Goal: Task Accomplishment & Management: Use online tool/utility

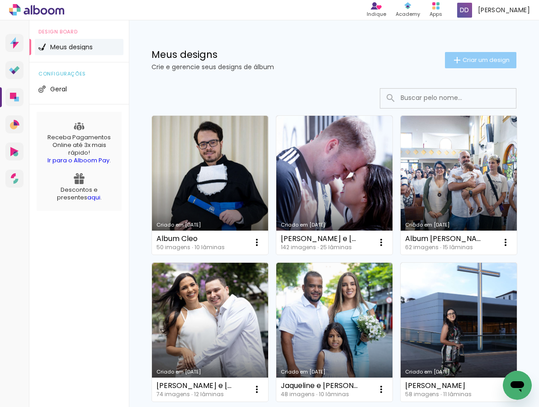
click at [463, 61] on span "Criar um design" at bounding box center [485, 60] width 47 height 6
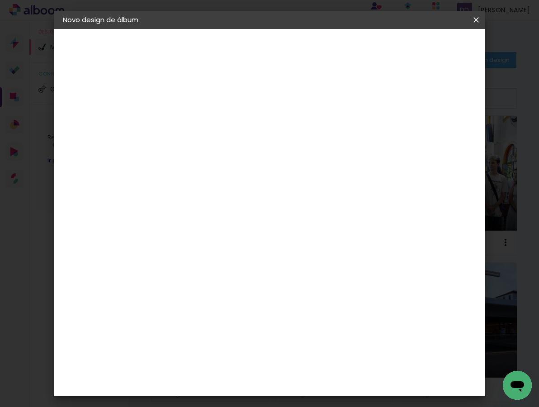
click at [211, 129] on div at bounding box center [211, 128] width 0 height 1
type input "Tayane"
type paper-input "Tayane"
click at [303, 41] on paper-button "Avançar" at bounding box center [281, 47] width 44 height 15
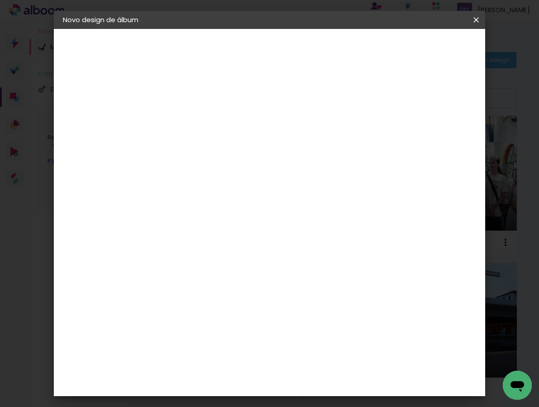
click at [233, 243] on div "Canaan Álbuns" at bounding box center [219, 250] width 28 height 14
click at [380, 41] on paper-button "Avançar" at bounding box center [357, 47] width 44 height 15
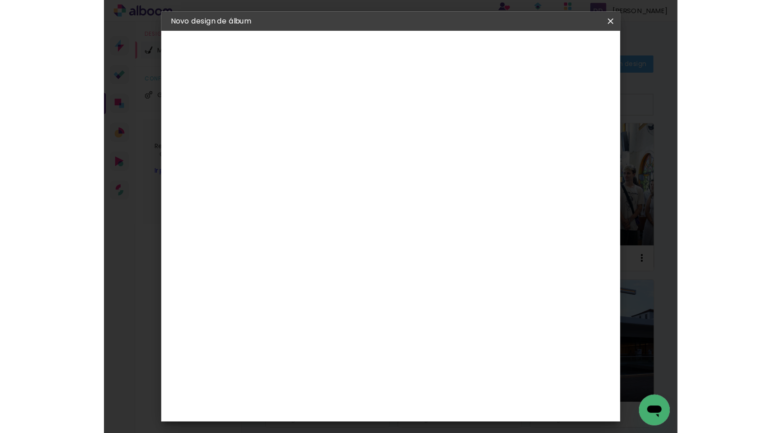
scroll to position [242, 0]
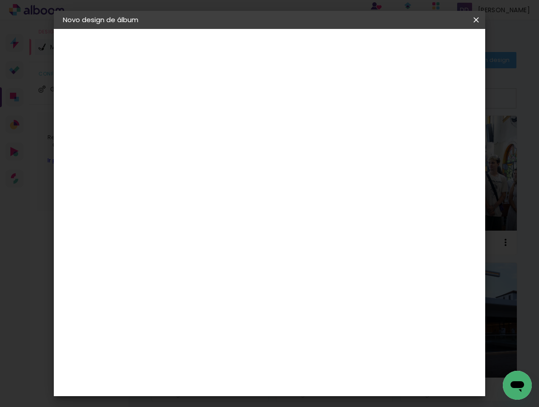
click at [272, 204] on span "30 × 30" at bounding box center [251, 213] width 42 height 19
click at [358, 41] on paper-button "Avançar" at bounding box center [336, 47] width 44 height 15
click at [419, 52] on span "Iniciar design" at bounding box center [400, 51] width 39 height 13
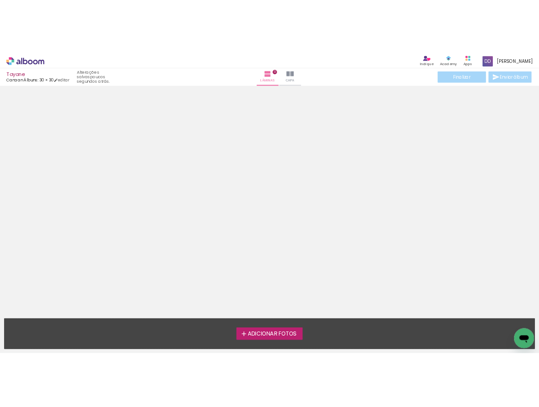
scroll to position [28, 0]
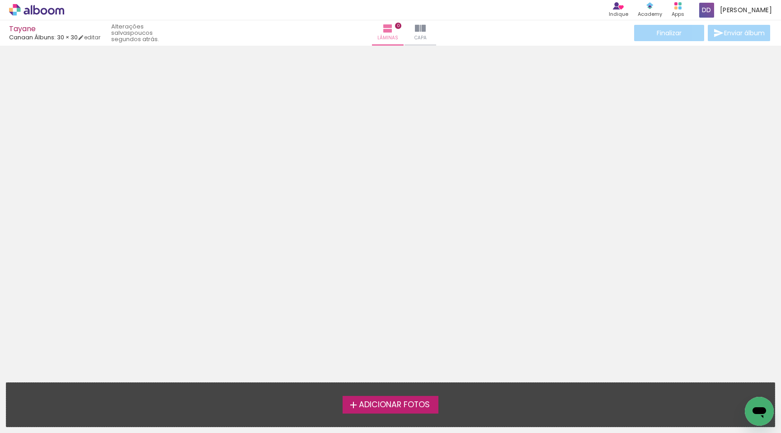
click at [370, 406] on label "Adicionar Fotos" at bounding box center [391, 404] width 96 height 17
click at [0, 0] on input "file" at bounding box center [0, 0] width 0 height 0
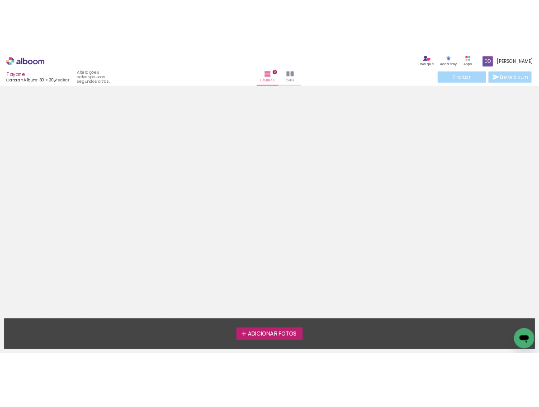
scroll to position [4, 0]
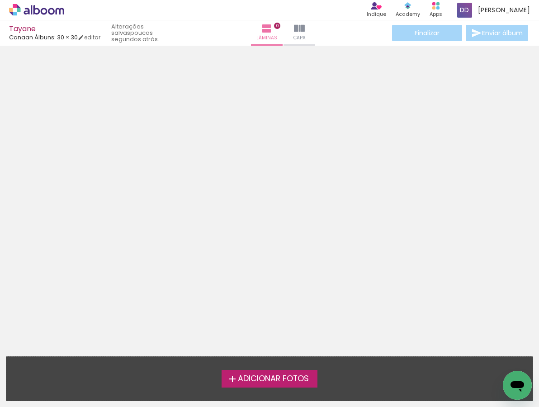
click at [254, 376] on span "Adicionar Fotos" at bounding box center [273, 379] width 71 height 8
click at [0, 0] on input "file" at bounding box center [0, 0] width 0 height 0
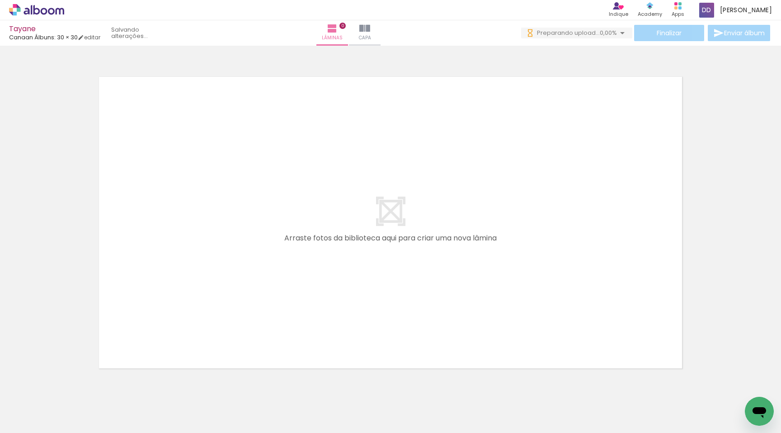
scroll to position [28, 0]
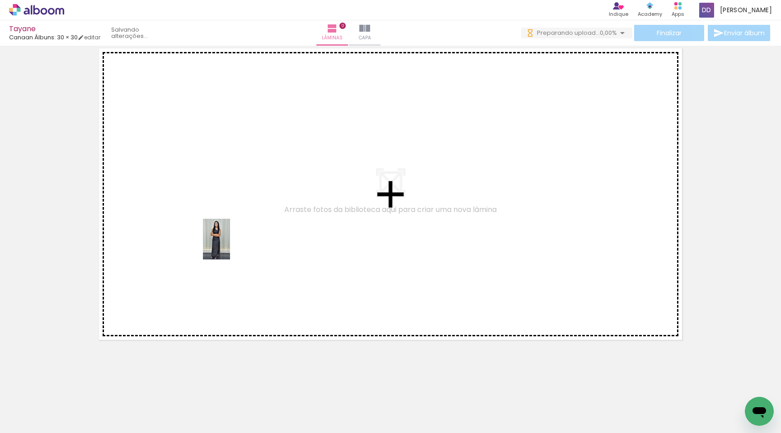
drag, startPoint x: 89, startPoint y: 399, endPoint x: 230, endPoint y: 246, distance: 207.6
click at [230, 246] on quentale-workspace at bounding box center [390, 216] width 781 height 433
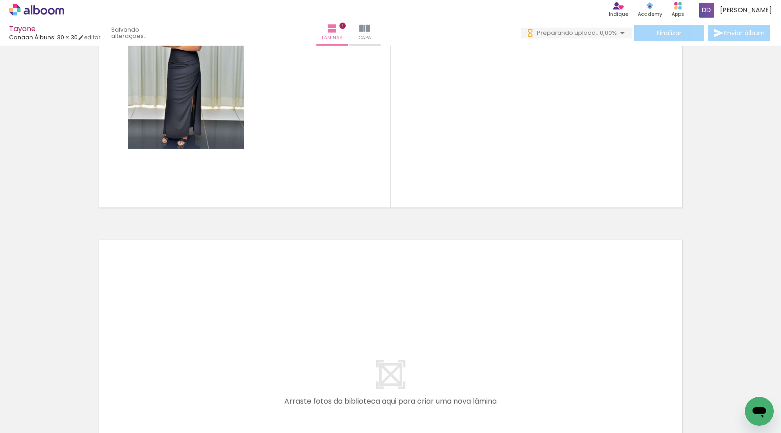
scroll to position [0, 0]
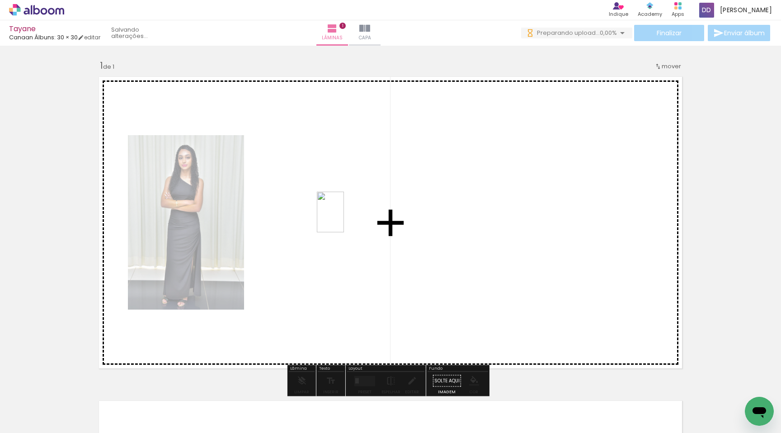
drag, startPoint x: 145, startPoint y: 396, endPoint x: 344, endPoint y: 219, distance: 267.0
click at [344, 219] on quentale-workspace at bounding box center [390, 216] width 781 height 433
drag, startPoint x: 199, startPoint y: 395, endPoint x: 428, endPoint y: 213, distance: 292.3
click at [430, 210] on quentale-workspace at bounding box center [390, 216] width 781 height 433
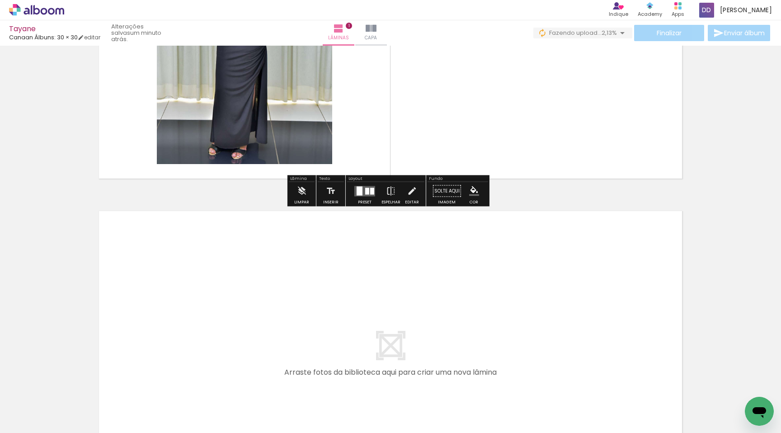
scroll to position [196, 0]
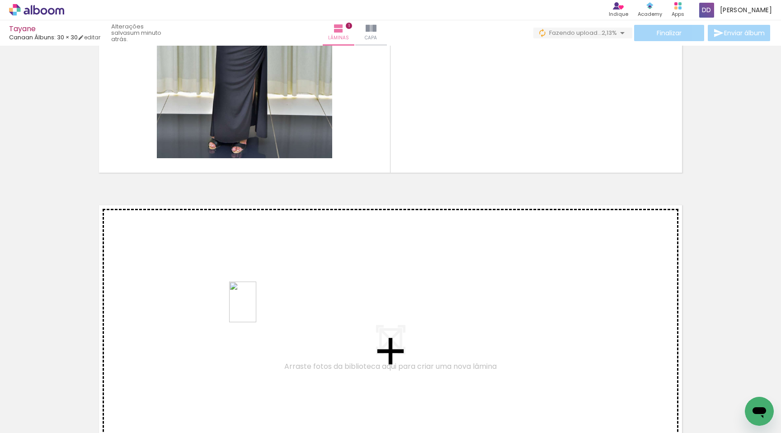
drag, startPoint x: 243, startPoint y: 396, endPoint x: 256, endPoint y: 301, distance: 96.3
click at [256, 301] on quentale-workspace at bounding box center [390, 216] width 781 height 433
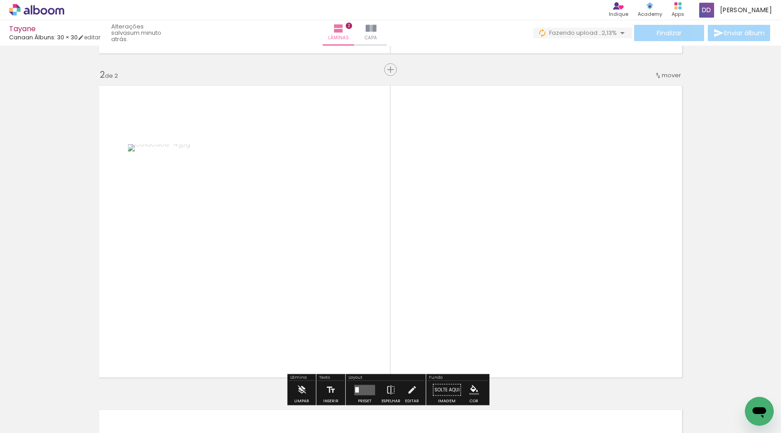
scroll to position [335, 0]
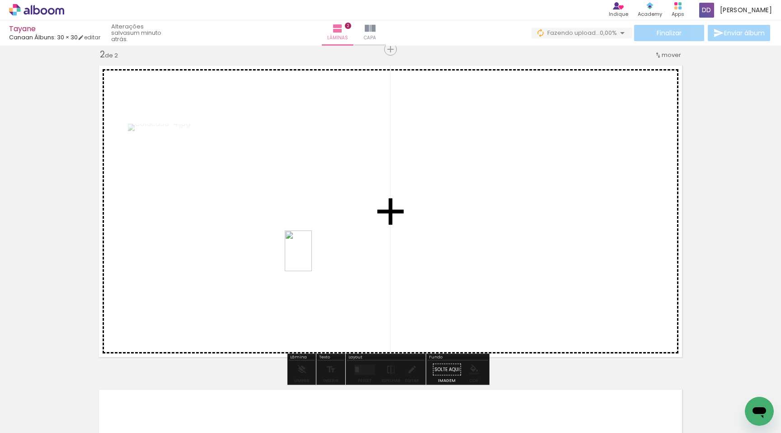
drag, startPoint x: 290, startPoint y: 387, endPoint x: 312, endPoint y: 258, distance: 131.1
click at [312, 258] on quentale-workspace at bounding box center [390, 216] width 781 height 433
drag, startPoint x: 344, startPoint y: 404, endPoint x: 509, endPoint y: 240, distance: 232.7
click at [509, 240] on quentale-workspace at bounding box center [390, 216] width 781 height 433
drag, startPoint x: 396, startPoint y: 405, endPoint x: 527, endPoint y: 247, distance: 204.5
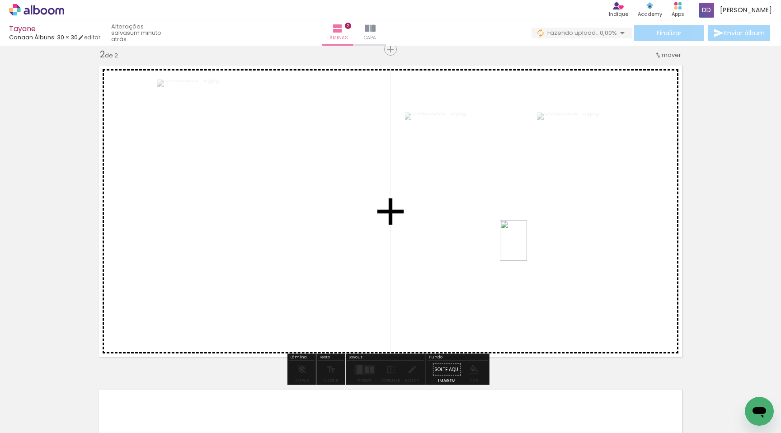
click at [527, 247] on quentale-workspace at bounding box center [390, 216] width 781 height 433
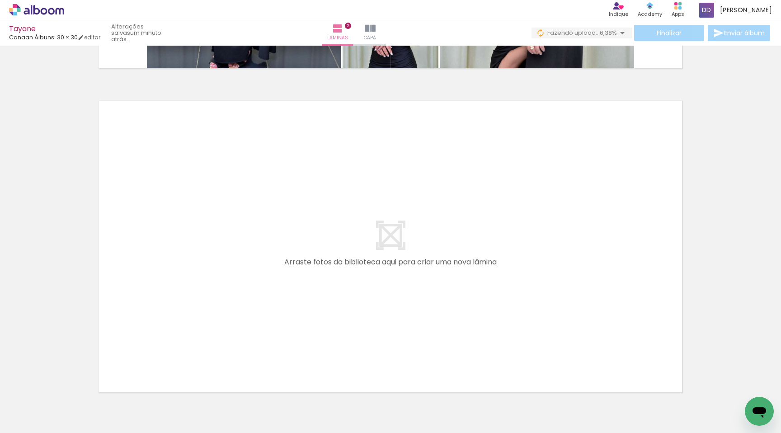
scroll to position [671, 0]
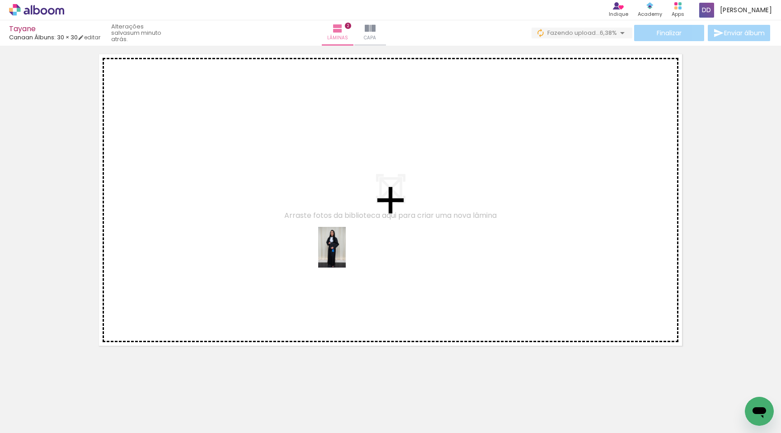
drag, startPoint x: 504, startPoint y: 395, endPoint x: 342, endPoint y: 254, distance: 214.3
click at [341, 254] on quentale-workspace at bounding box center [390, 216] width 781 height 433
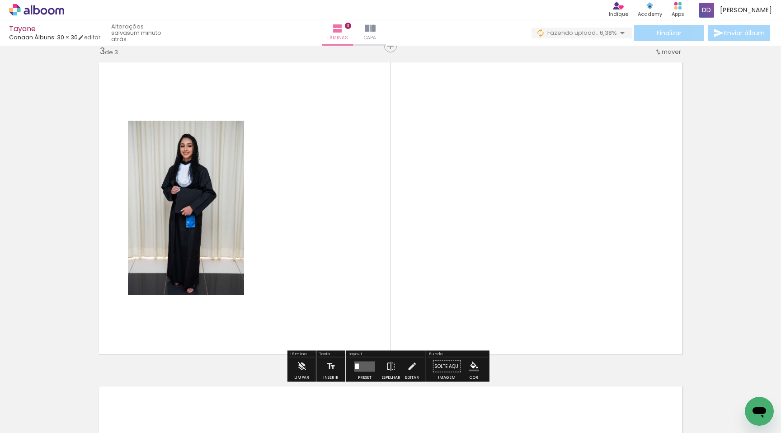
scroll to position [659, 0]
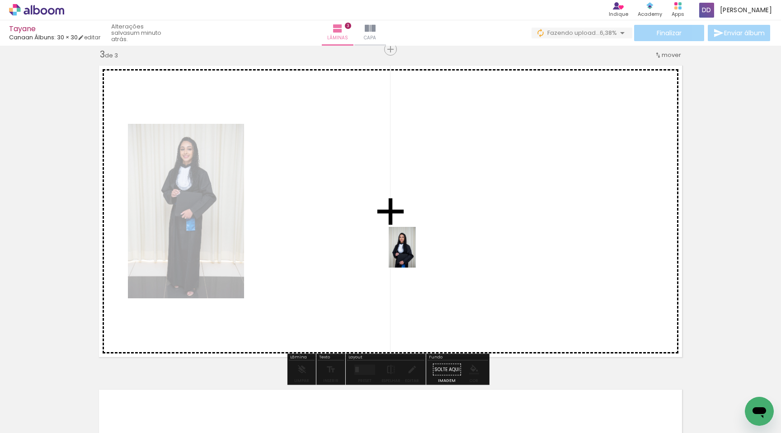
drag, startPoint x: 541, startPoint y: 405, endPoint x: 414, endPoint y: 253, distance: 198.3
click at [414, 253] on quentale-workspace at bounding box center [390, 216] width 781 height 433
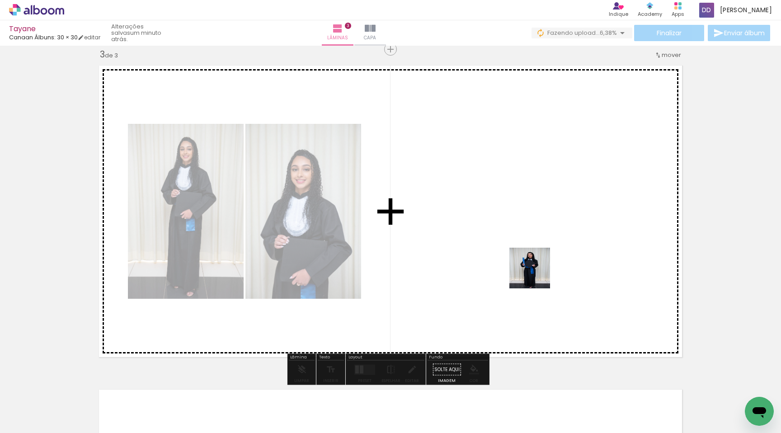
drag, startPoint x: 590, startPoint y: 408, endPoint x: 527, endPoint y: 258, distance: 162.7
click at [527, 258] on quentale-workspace at bounding box center [390, 216] width 781 height 433
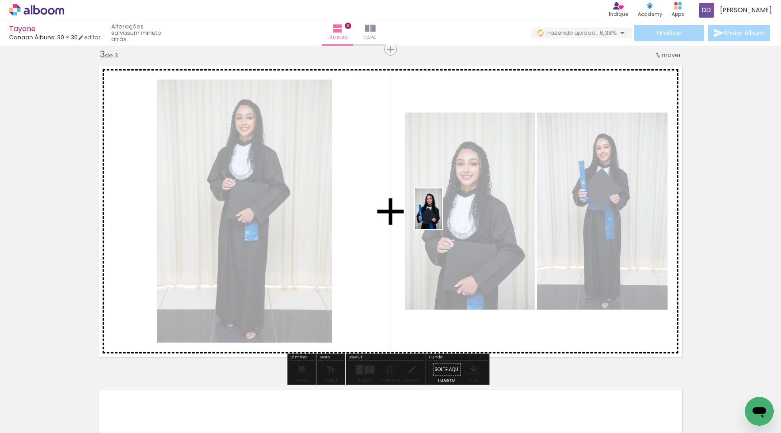
drag, startPoint x: 636, startPoint y: 387, endPoint x: 442, endPoint y: 216, distance: 259.0
click at [442, 216] on quentale-workspace at bounding box center [390, 216] width 781 height 433
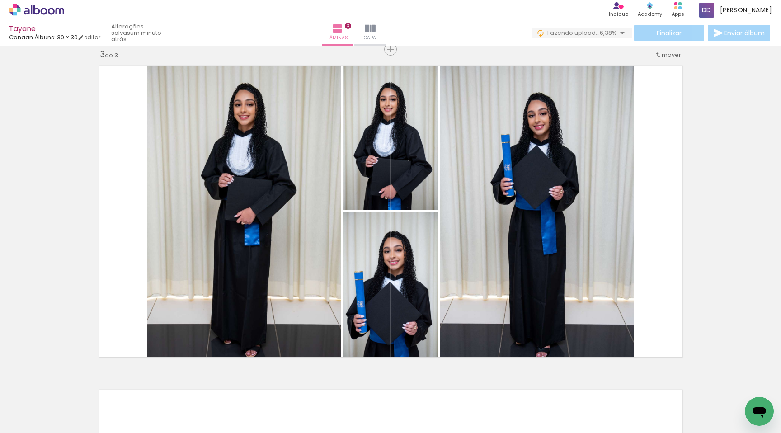
click at [31, 405] on input "Todas as fotos" at bounding box center [25, 406] width 34 height 8
click at [0, 0] on slot "Não utilizadas" at bounding box center [0, 0] width 0 height 0
type input "Não utilizadas"
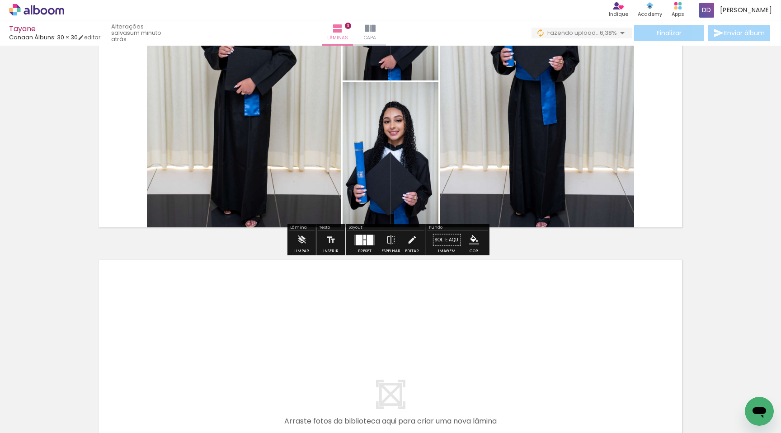
scroll to position [795, 0]
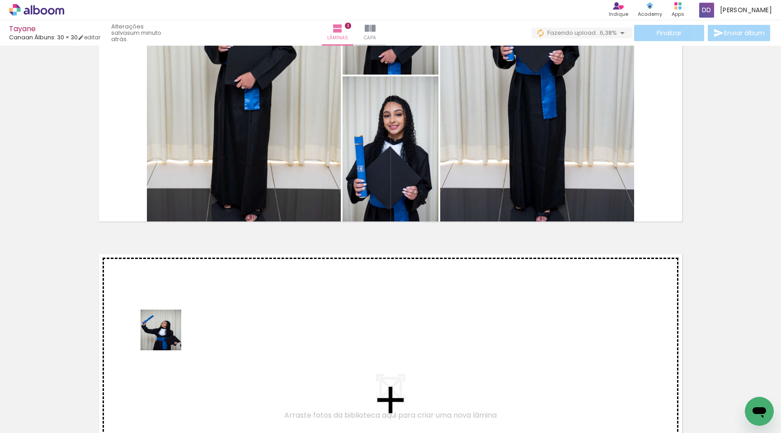
drag, startPoint x: 156, startPoint y: 358, endPoint x: 186, endPoint y: 310, distance: 56.4
click at [186, 310] on quentale-workspace at bounding box center [390, 216] width 781 height 433
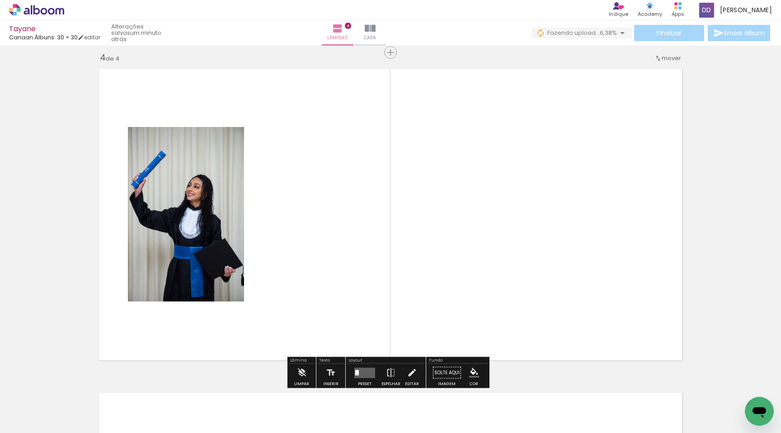
scroll to position [998, 0]
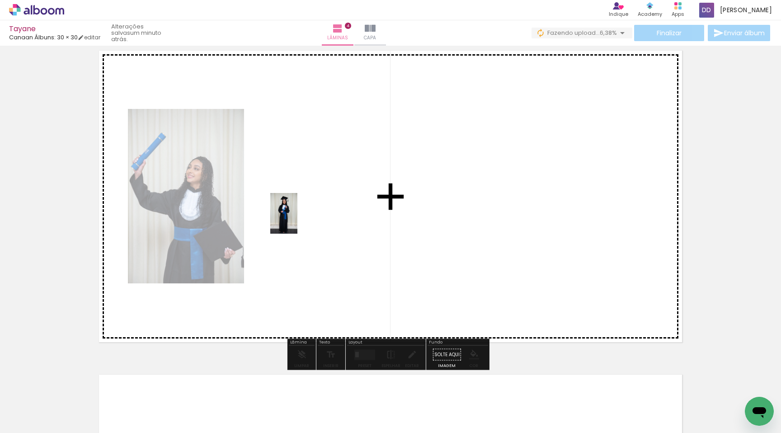
drag, startPoint x: 150, startPoint y: 407, endPoint x: 297, endPoint y: 220, distance: 238.1
click at [297, 220] on quentale-workspace at bounding box center [390, 216] width 781 height 433
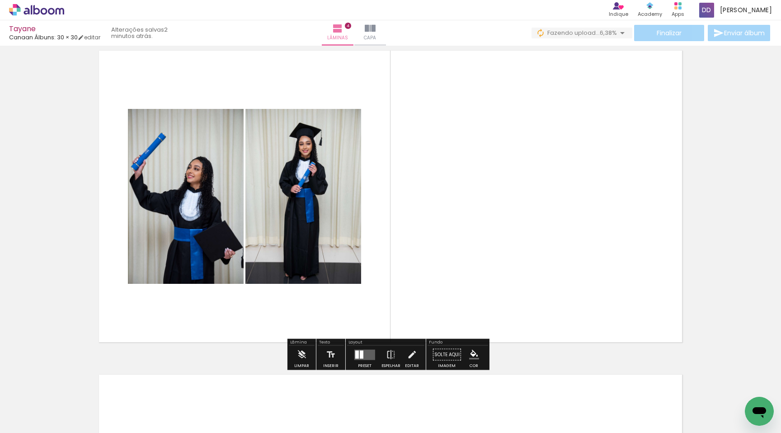
drag, startPoint x: 144, startPoint y: 397, endPoint x: 197, endPoint y: 339, distance: 78.7
click at [155, 382] on div at bounding box center [140, 402] width 27 height 41
drag, startPoint x: 197, startPoint y: 339, endPoint x: 426, endPoint y: 197, distance: 269.8
click at [428, 196] on quentale-layouter at bounding box center [390, 196] width 593 height 301
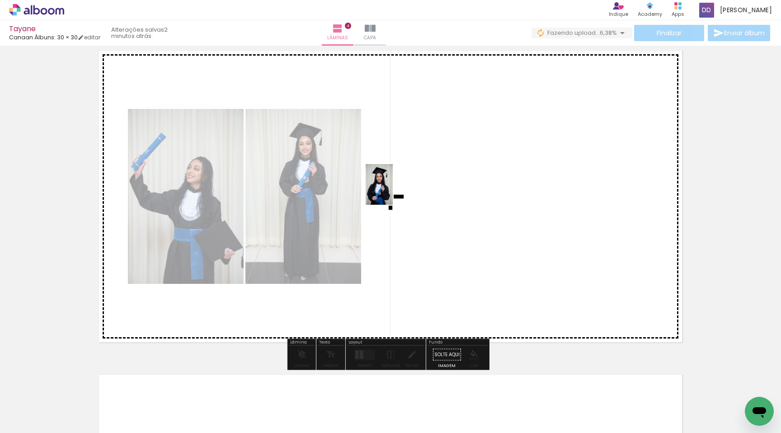
drag, startPoint x: 145, startPoint y: 413, endPoint x: 393, endPoint y: 191, distance: 332.9
click at [393, 191] on quentale-workspace at bounding box center [390, 216] width 781 height 433
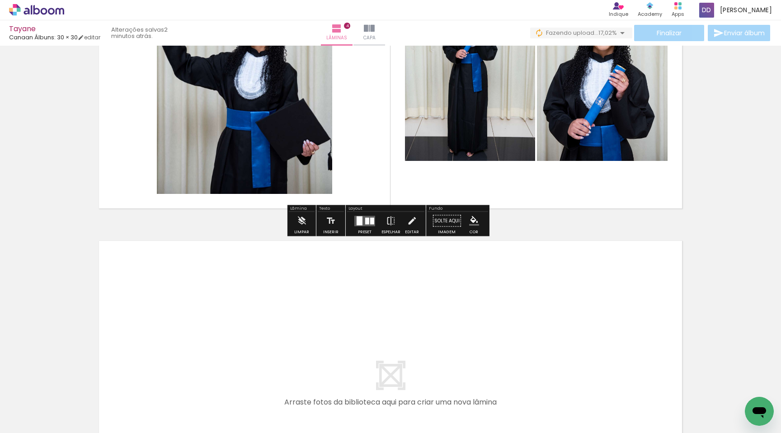
scroll to position [1138, 0]
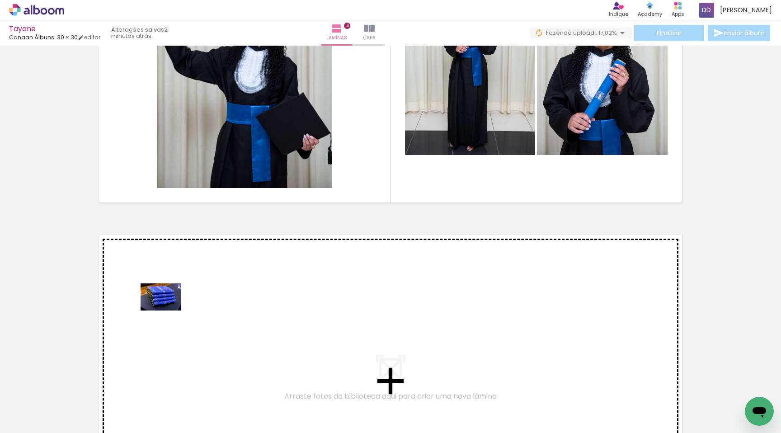
drag, startPoint x: 149, startPoint y: 403, endPoint x: 168, endPoint y: 310, distance: 95.4
click at [168, 310] on quentale-workspace at bounding box center [390, 216] width 781 height 433
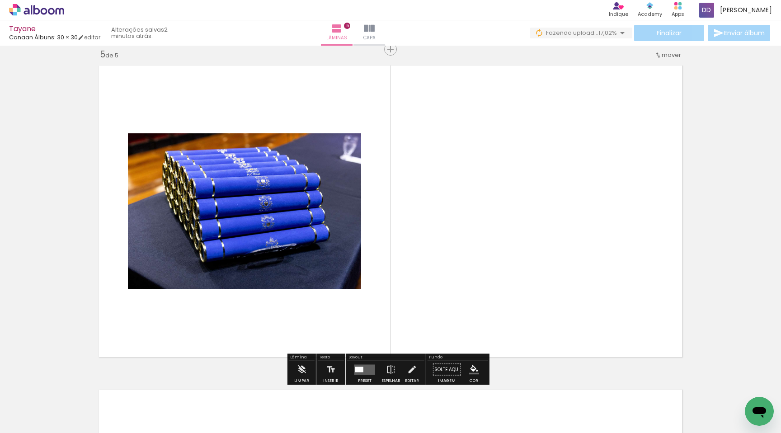
scroll to position [1313, 0]
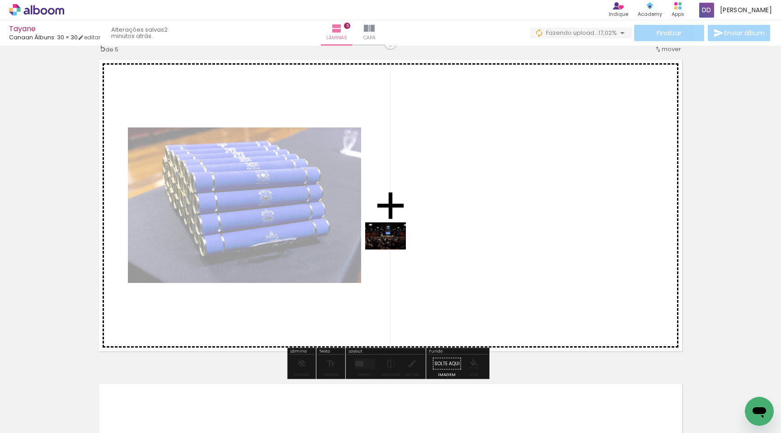
drag, startPoint x: 199, startPoint y: 410, endPoint x: 393, endPoint y: 248, distance: 252.6
click at [393, 248] on quentale-workspace at bounding box center [390, 216] width 781 height 433
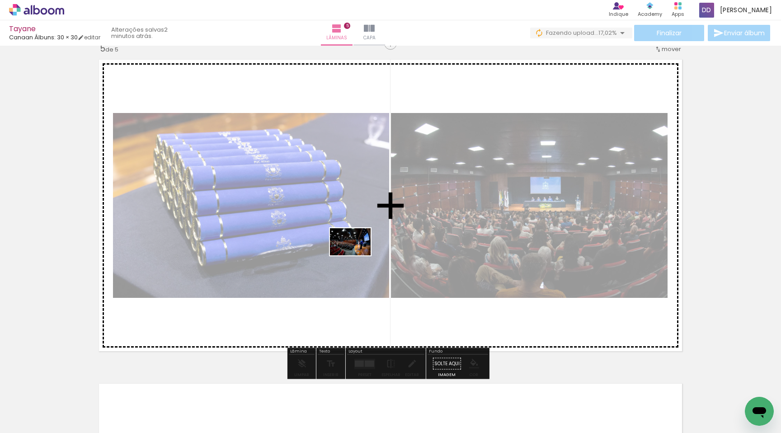
drag, startPoint x: 231, startPoint y: 400, endPoint x: 356, endPoint y: 256, distance: 190.9
click at [357, 255] on quentale-workspace at bounding box center [390, 216] width 781 height 433
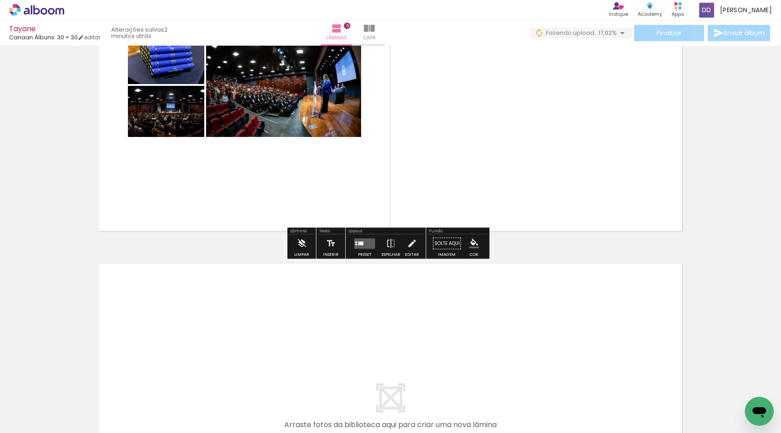
scroll to position [1452, 0]
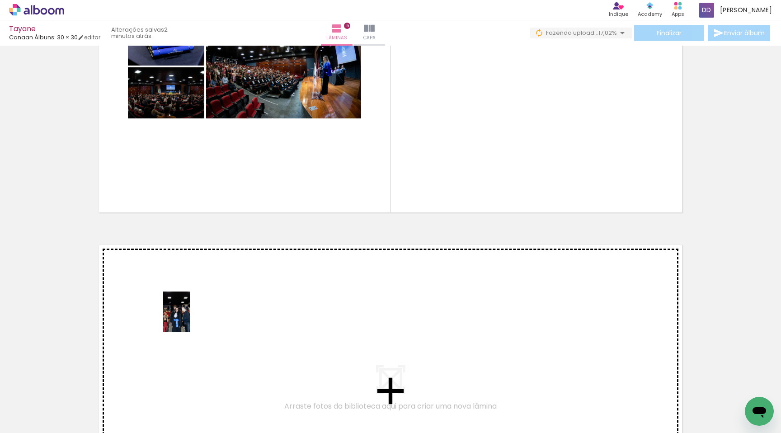
drag, startPoint x: 146, startPoint y: 407, endPoint x: 190, endPoint y: 319, distance: 98.6
click at [190, 319] on quentale-workspace at bounding box center [390, 216] width 781 height 433
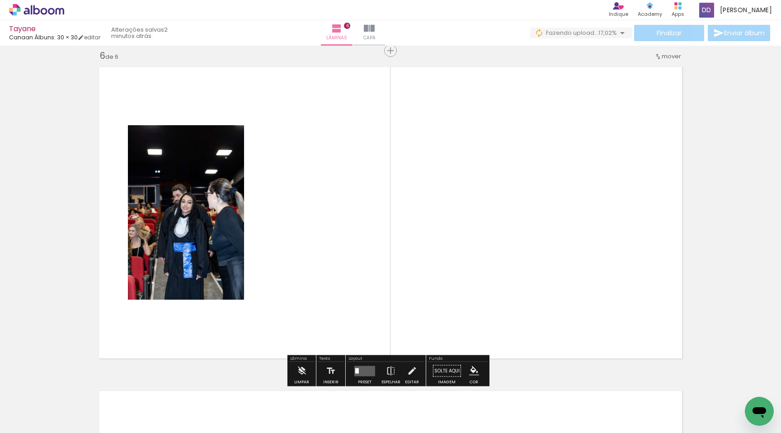
scroll to position [1632, 0]
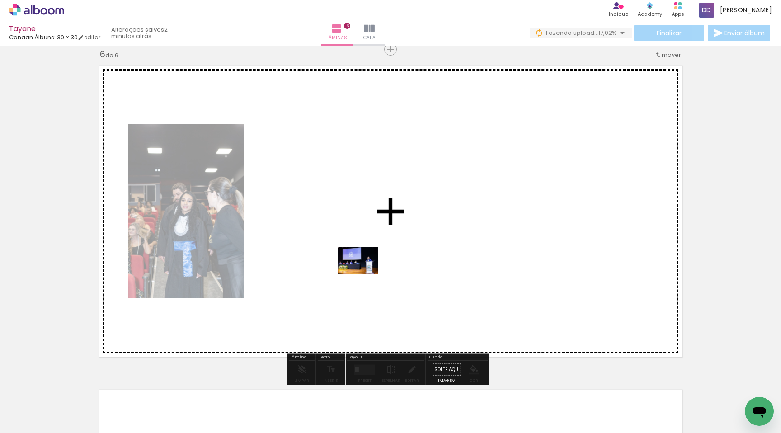
drag, startPoint x: 152, startPoint y: 410, endPoint x: 366, endPoint y: 273, distance: 253.7
click at [366, 273] on quentale-workspace at bounding box center [390, 216] width 781 height 433
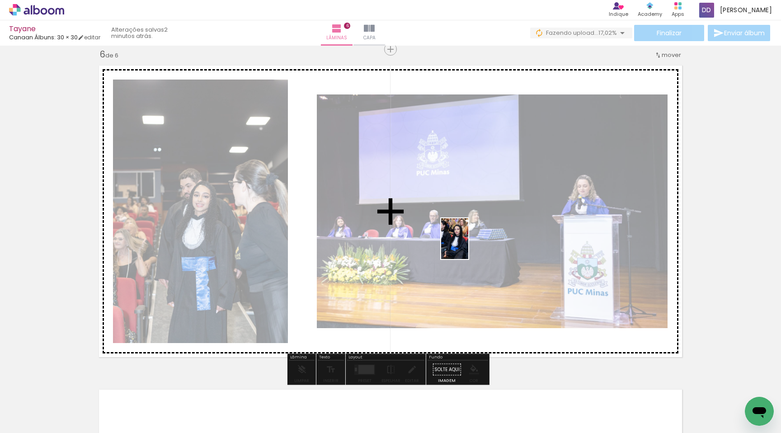
drag, startPoint x: 149, startPoint y: 405, endPoint x: 468, endPoint y: 245, distance: 357.0
click at [468, 245] on quentale-workspace at bounding box center [390, 216] width 781 height 433
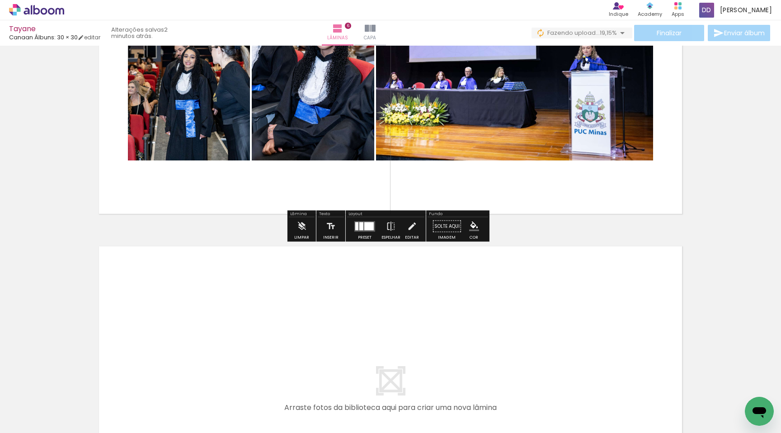
scroll to position [1805, 0]
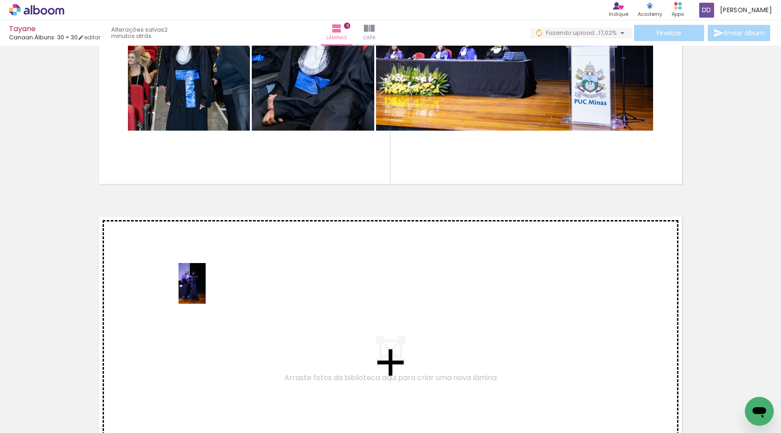
drag, startPoint x: 153, startPoint y: 390, endPoint x: 206, endPoint y: 290, distance: 112.6
click at [206, 290] on quentale-workspace at bounding box center [390, 216] width 781 height 433
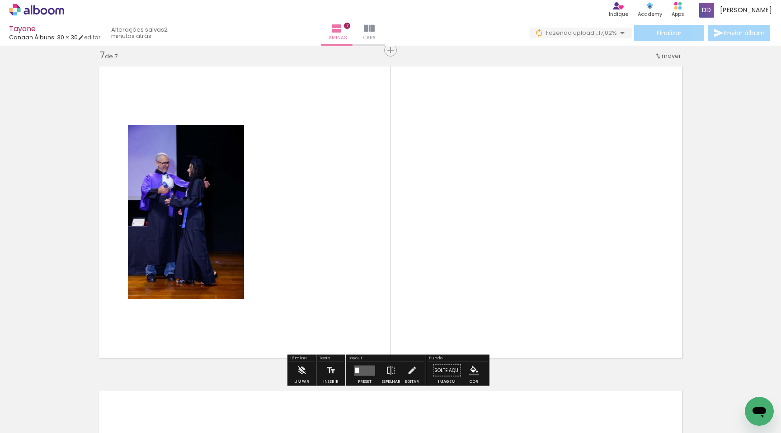
scroll to position [1956, 0]
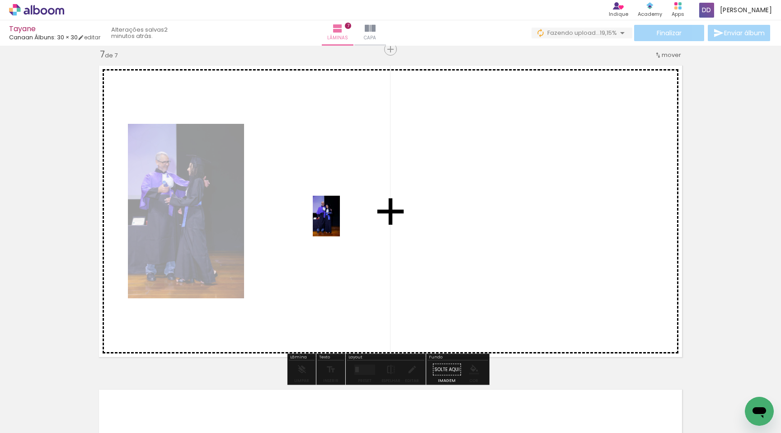
drag, startPoint x: 139, startPoint y: 403, endPoint x: 340, endPoint y: 223, distance: 270.1
click at [340, 223] on quentale-workspace at bounding box center [390, 216] width 781 height 433
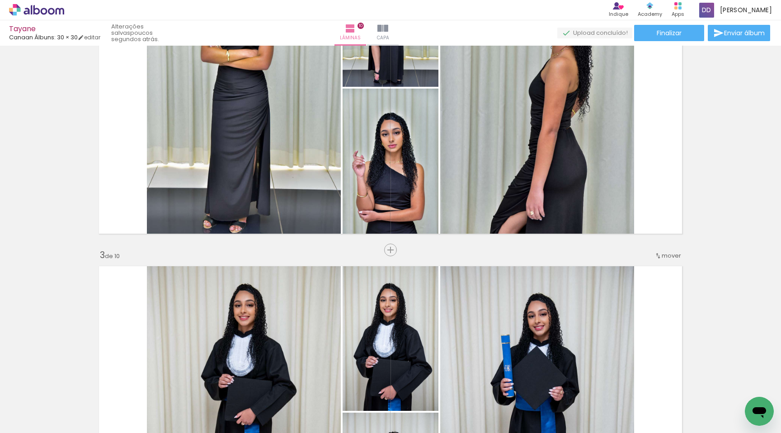
scroll to position [409, 0]
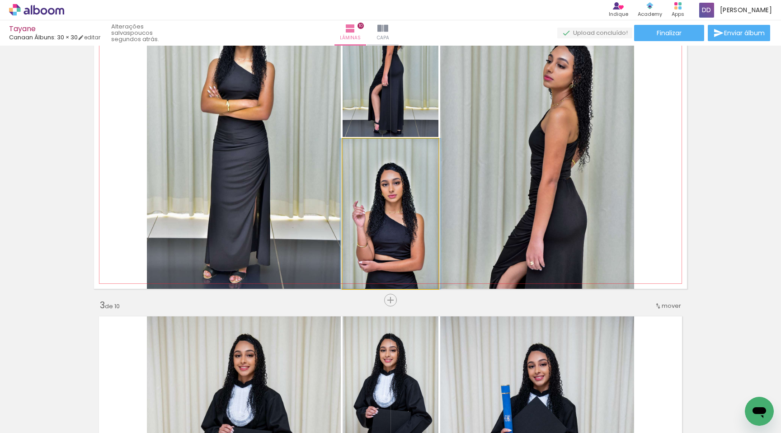
click at [414, 206] on quentale-photo at bounding box center [391, 214] width 96 height 150
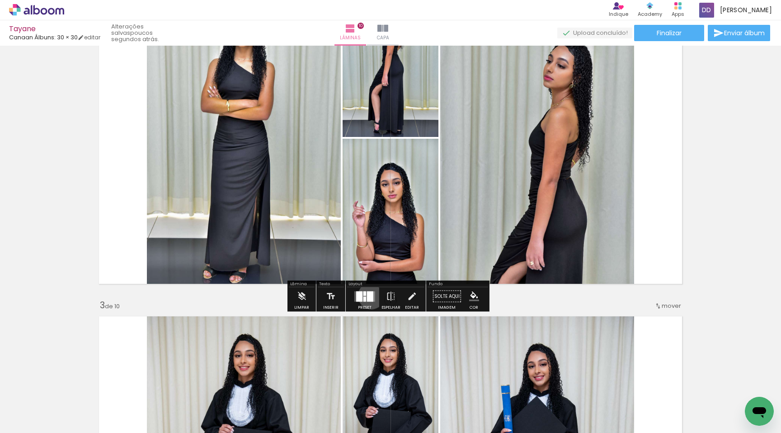
click at [369, 296] on div at bounding box center [370, 296] width 6 height 10
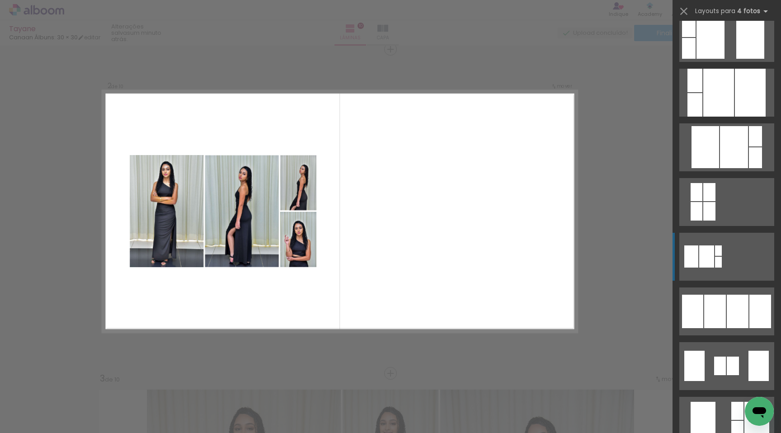
scroll to position [508, 0]
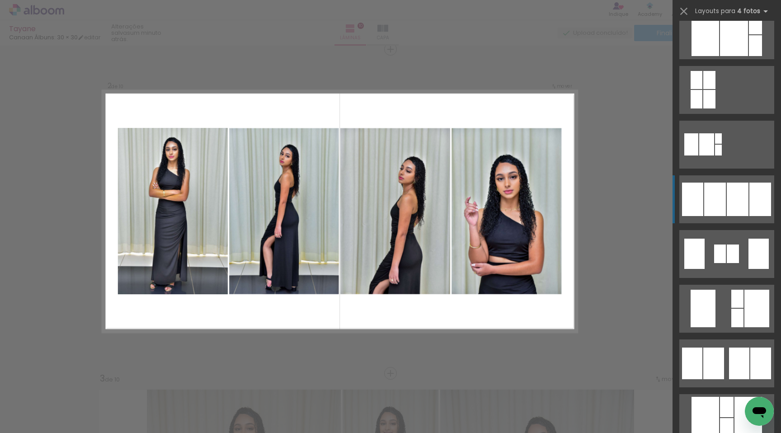
click at [714, 196] on div at bounding box center [715, 199] width 22 height 33
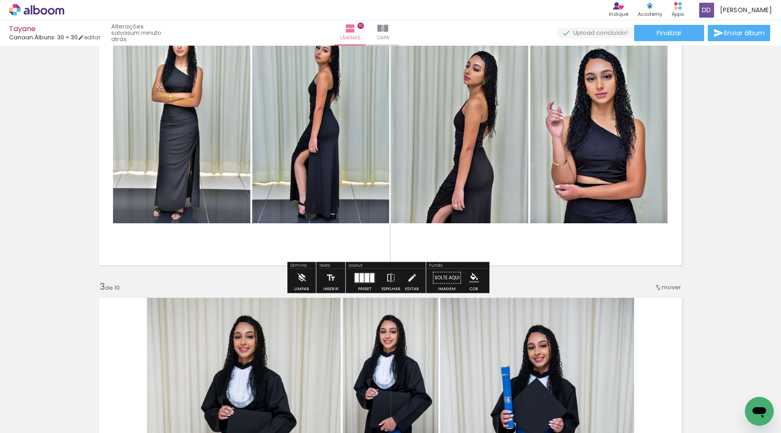
scroll to position [439, 0]
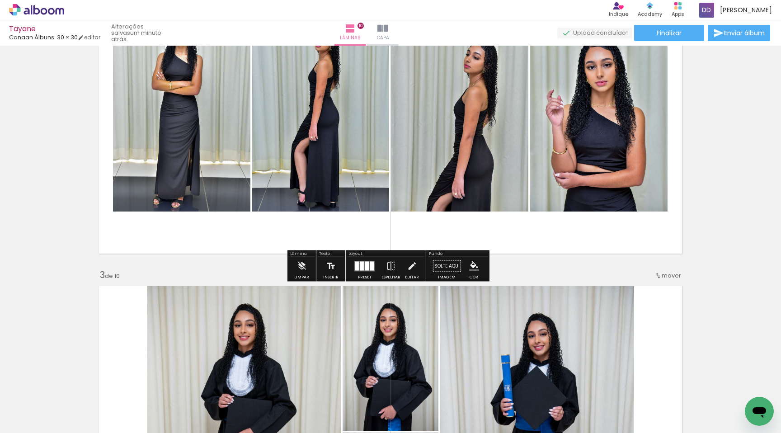
click at [367, 267] on div at bounding box center [367, 265] width 5 height 9
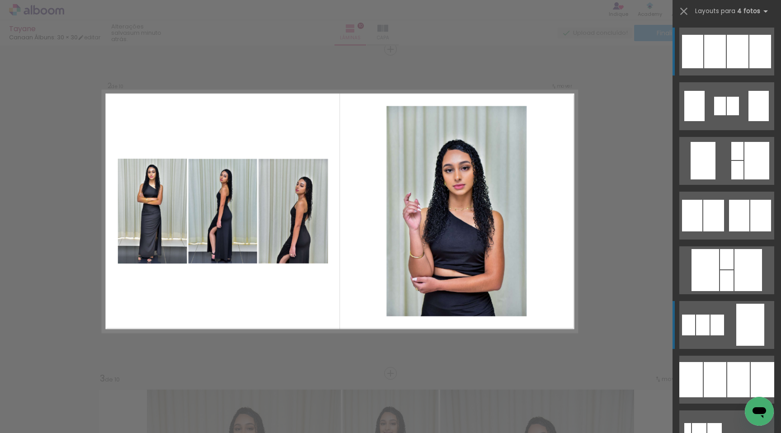
scroll to position [676, 0]
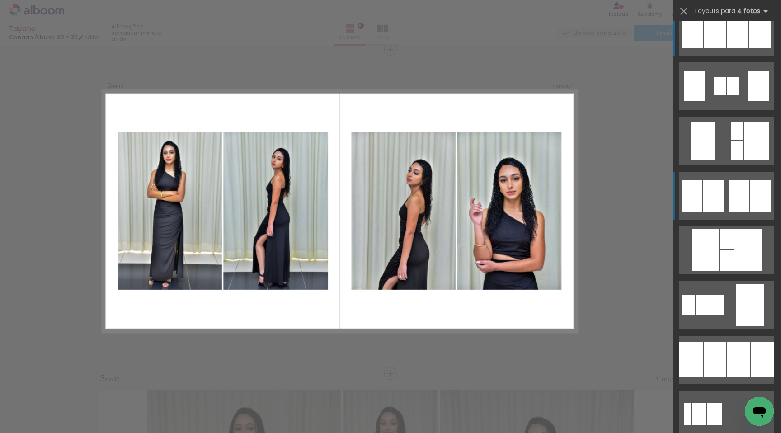
click at [703, 200] on div at bounding box center [713, 196] width 21 height 32
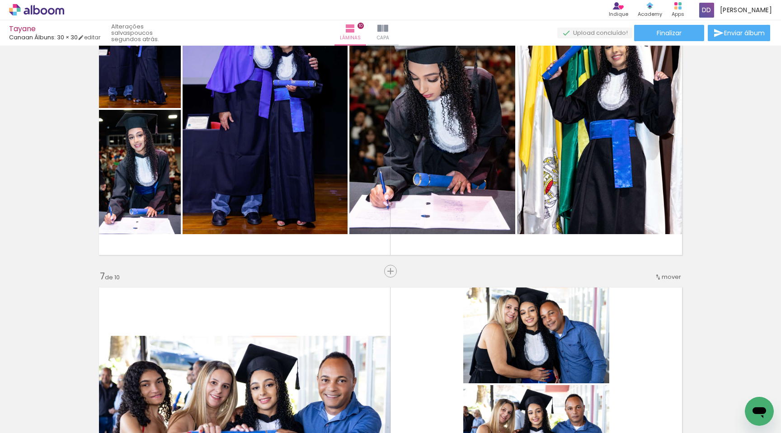
scroll to position [1560, 0]
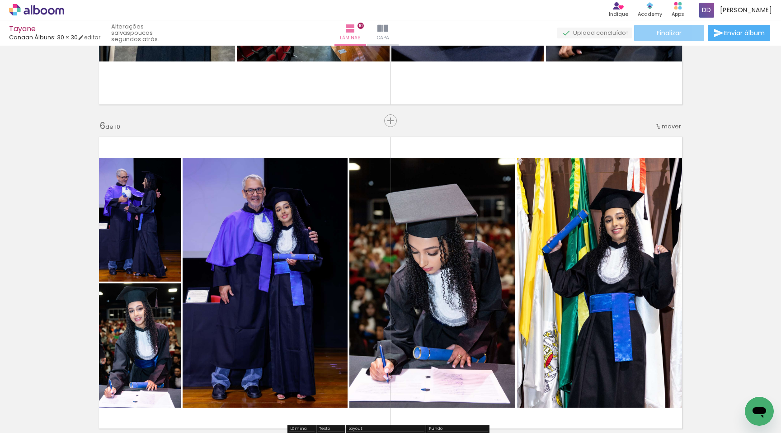
click at [676, 30] on span "Finalizar" at bounding box center [669, 33] width 25 height 6
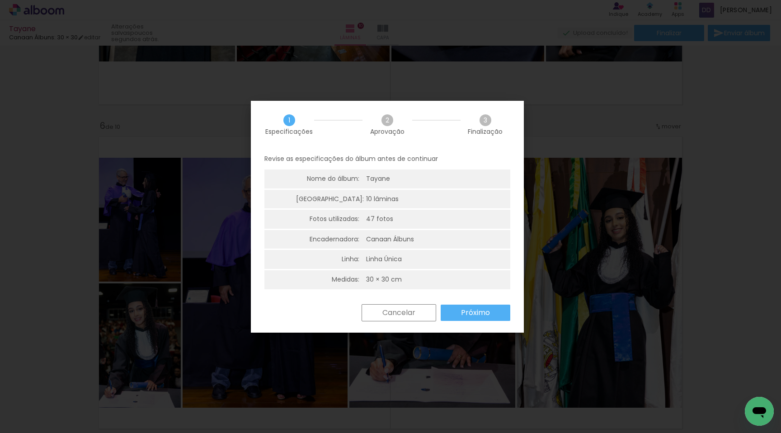
click at [0, 0] on slot "Próximo" at bounding box center [0, 0] width 0 height 0
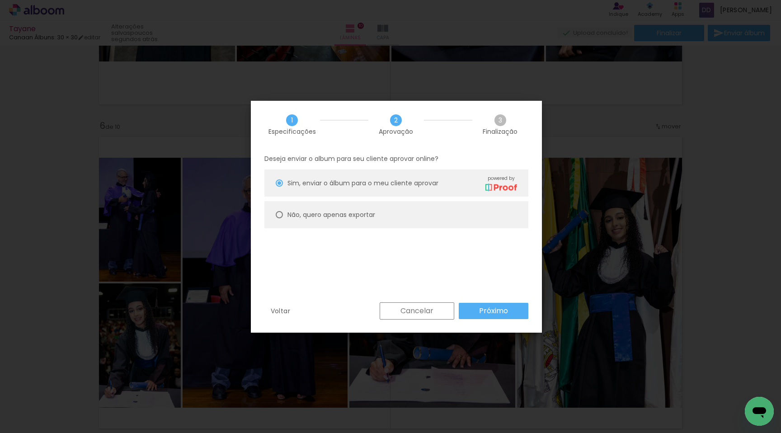
click at [0, 0] on slot "Não, quero apenas exportar" at bounding box center [0, 0] width 0 height 0
type paper-radio-button "on"
click at [469, 310] on paper-button "Próximo" at bounding box center [494, 311] width 70 height 16
type input "Alta, 300 DPI"
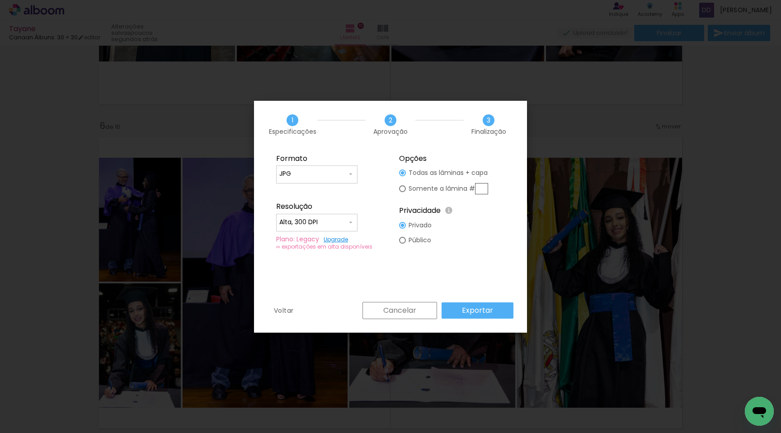
click at [348, 226] on span at bounding box center [350, 222] width 7 height 9
click at [362, 212] on fieldset "Formato JPG PDF Resolução Alta, 300 DPI Baixa Plano: Legacy Upgrade ∞ exportaçõ…" at bounding box center [328, 202] width 121 height 108
click at [0, 0] on slot "Exportar" at bounding box center [0, 0] width 0 height 0
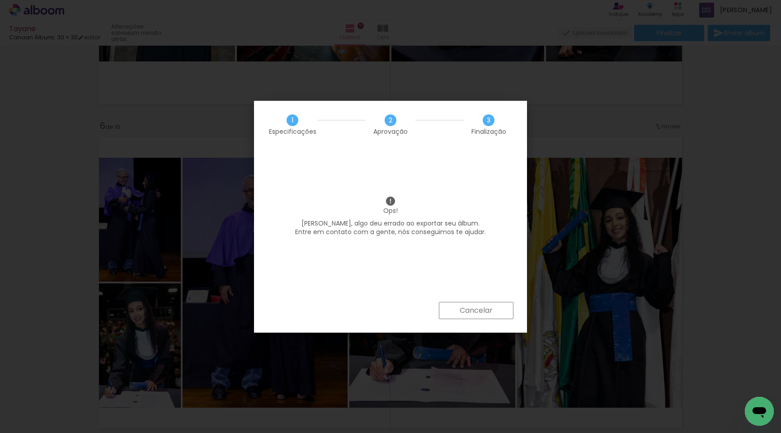
scroll to position [676, 0]
click at [0, 0] on slot "Cancelar" at bounding box center [0, 0] width 0 height 0
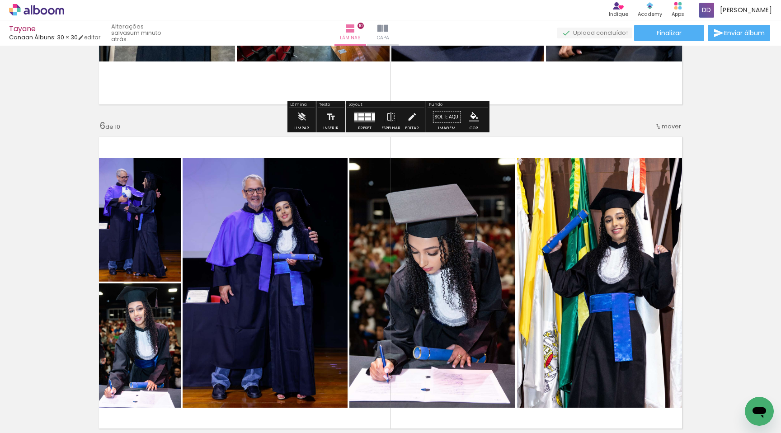
click at [730, 179] on div "Inserir lâmina 1 de 10 Inserir lâmina 2 de 10 Inserir lâmina 3 de 10 Inserir lâ…" at bounding box center [390, 271] width 781 height 3565
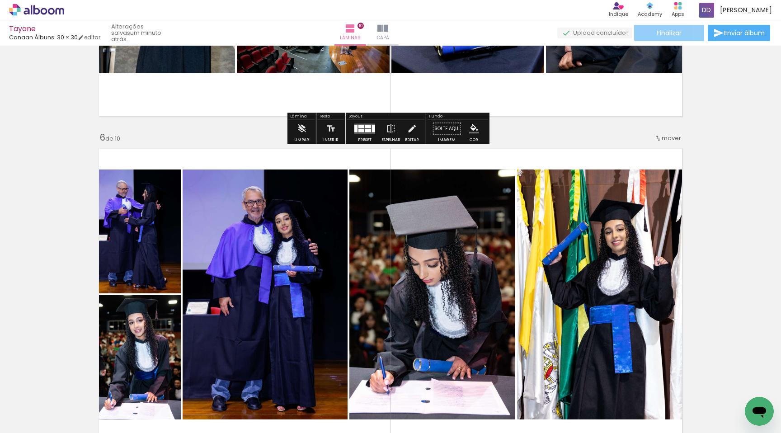
click at [679, 34] on paper-button "Finalizar" at bounding box center [669, 33] width 70 height 16
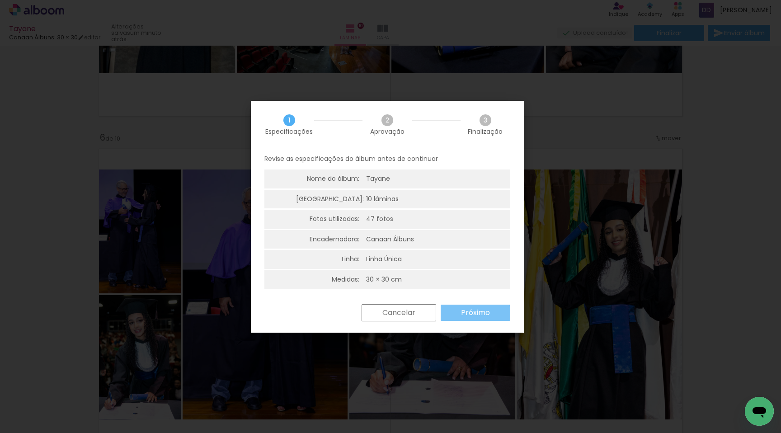
click at [0, 0] on slot "Próximo" at bounding box center [0, 0] width 0 height 0
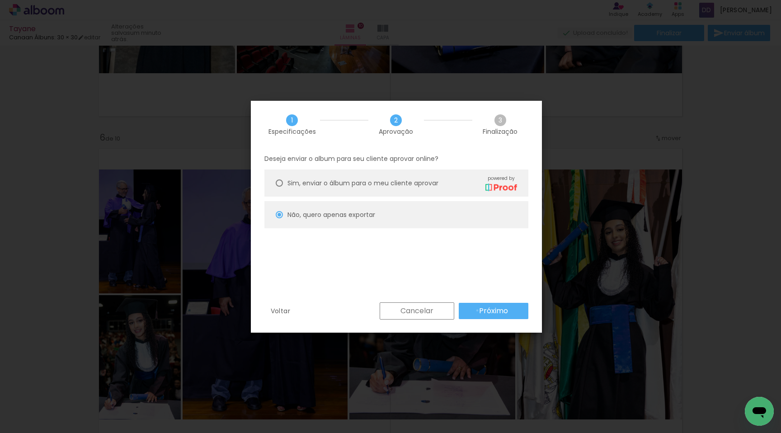
click at [478, 311] on paper-button "Próximo" at bounding box center [494, 311] width 70 height 16
type input "Alta, 300 DPI"
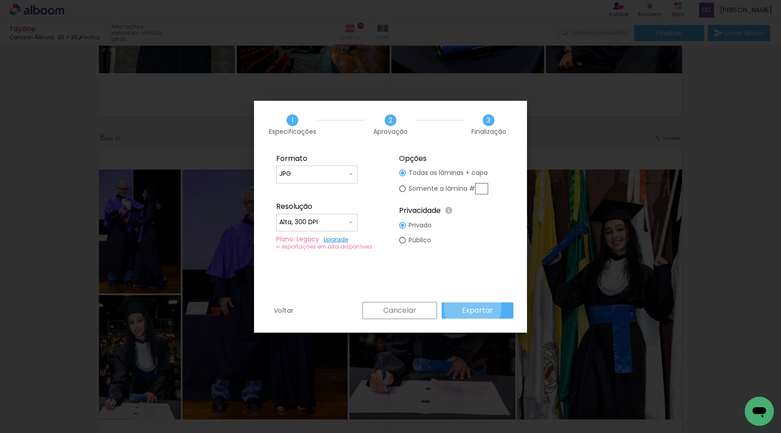
click at [0, 0] on slot "Exportar" at bounding box center [0, 0] width 0 height 0
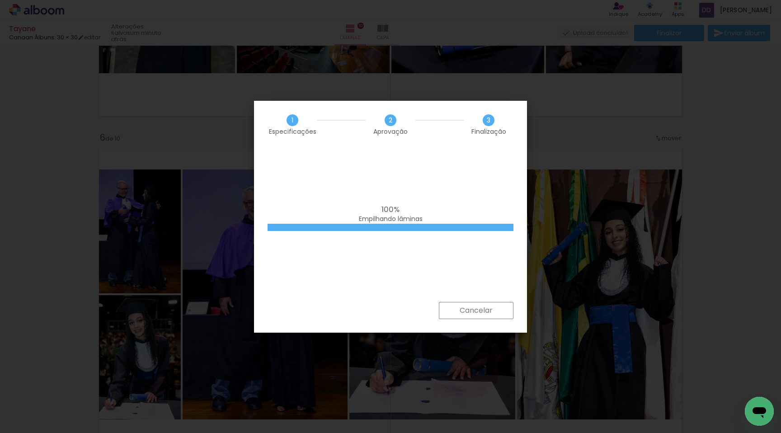
scroll to position [676, 0]
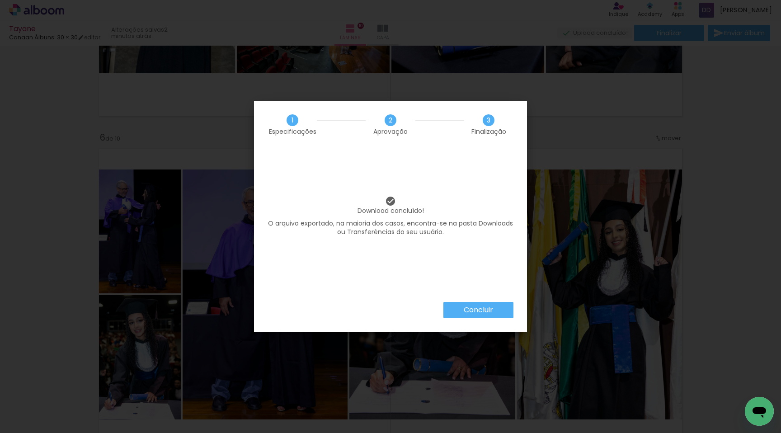
click at [456, 309] on paper-button "Concluir" at bounding box center [478, 310] width 70 height 16
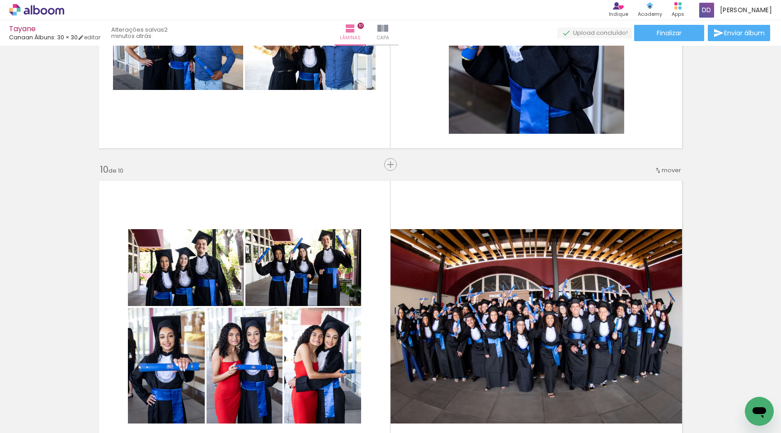
scroll to position [2767, 0]
